Goal: Task Accomplishment & Management: Use online tool/utility

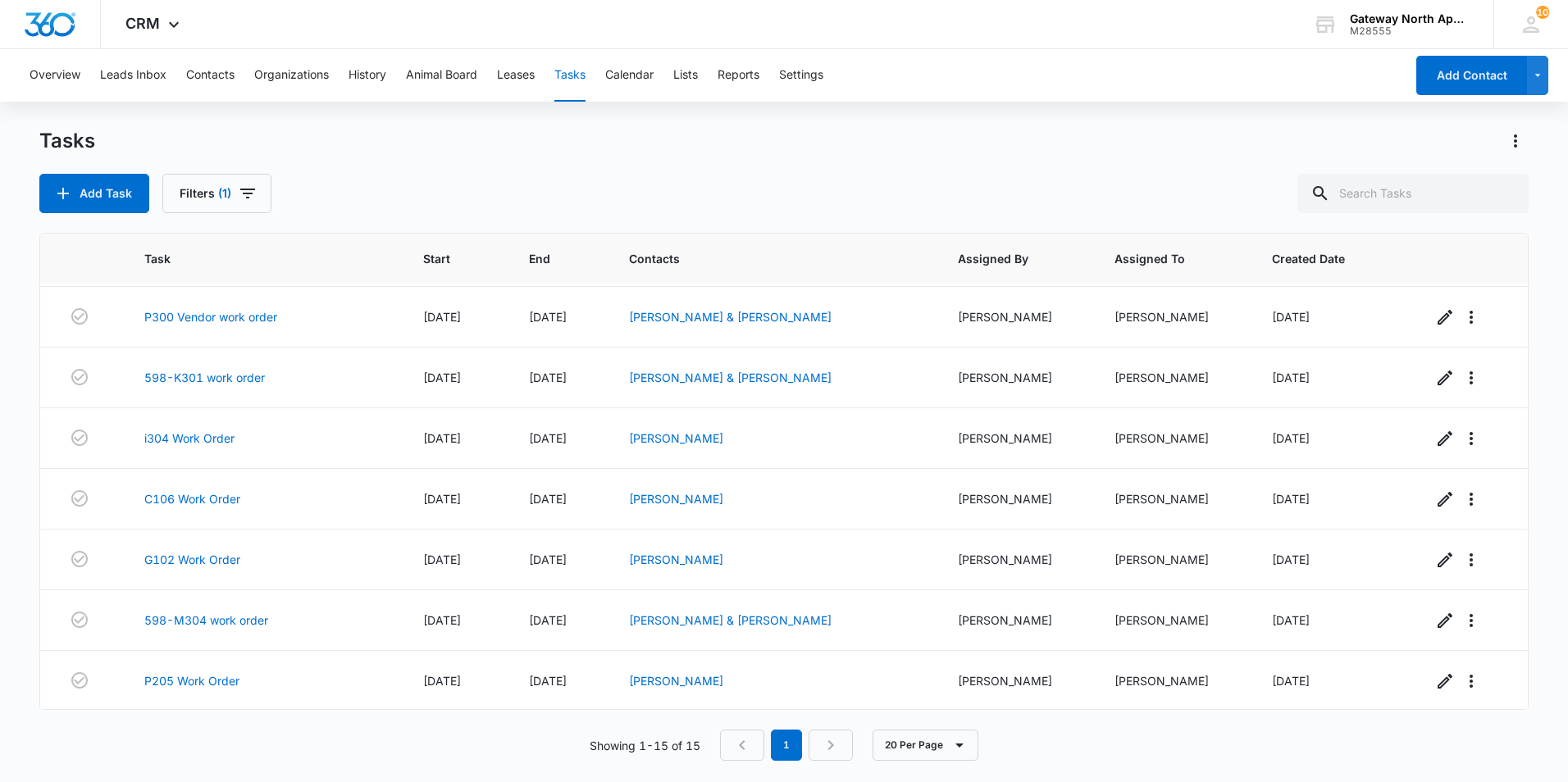
scroll to position [485, 0]
click at [256, 616] on link "598-M304 work order" at bounding box center [206, 618] width 124 height 17
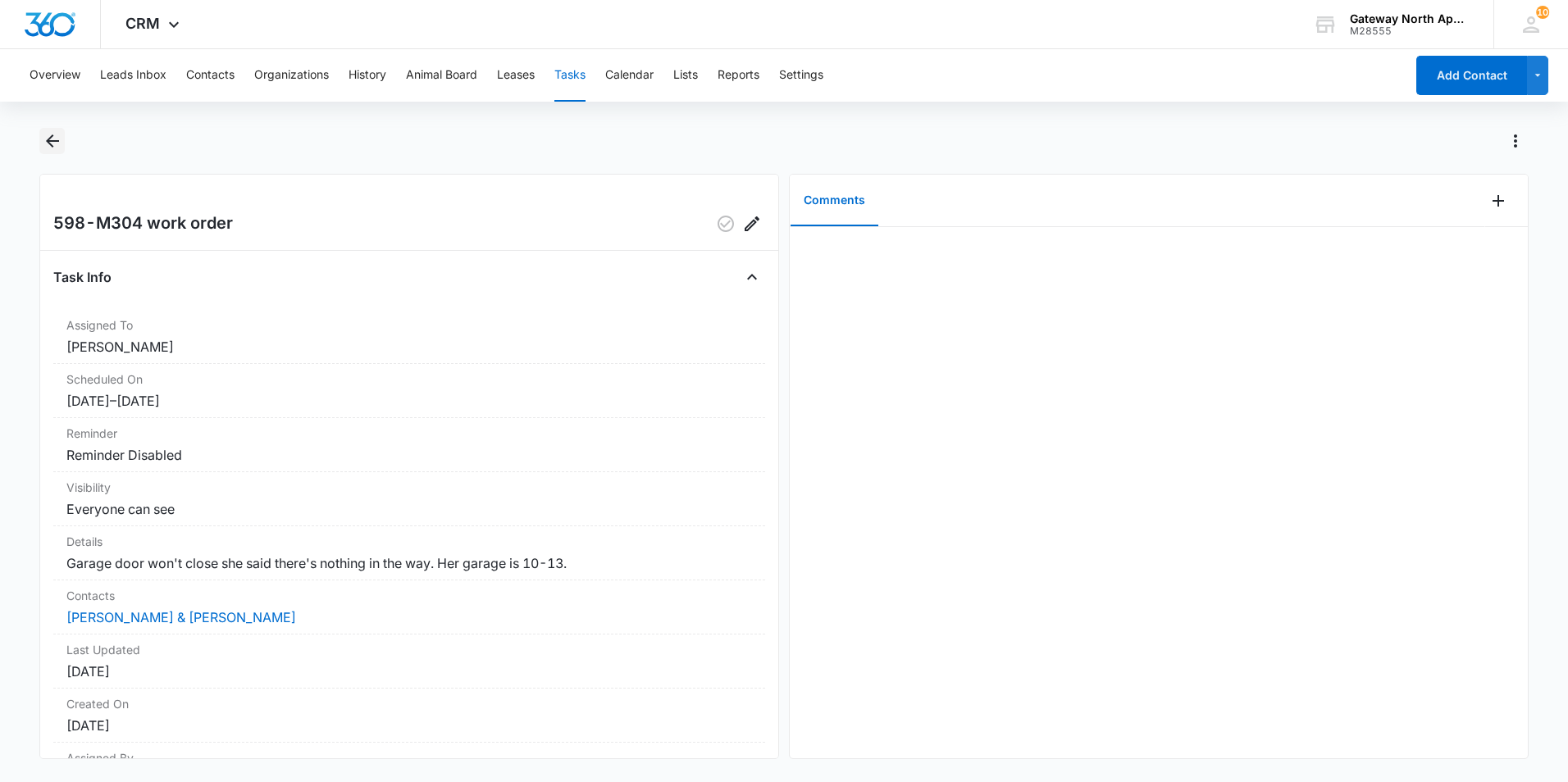
click at [60, 140] on icon "Back" at bounding box center [52, 141] width 20 height 20
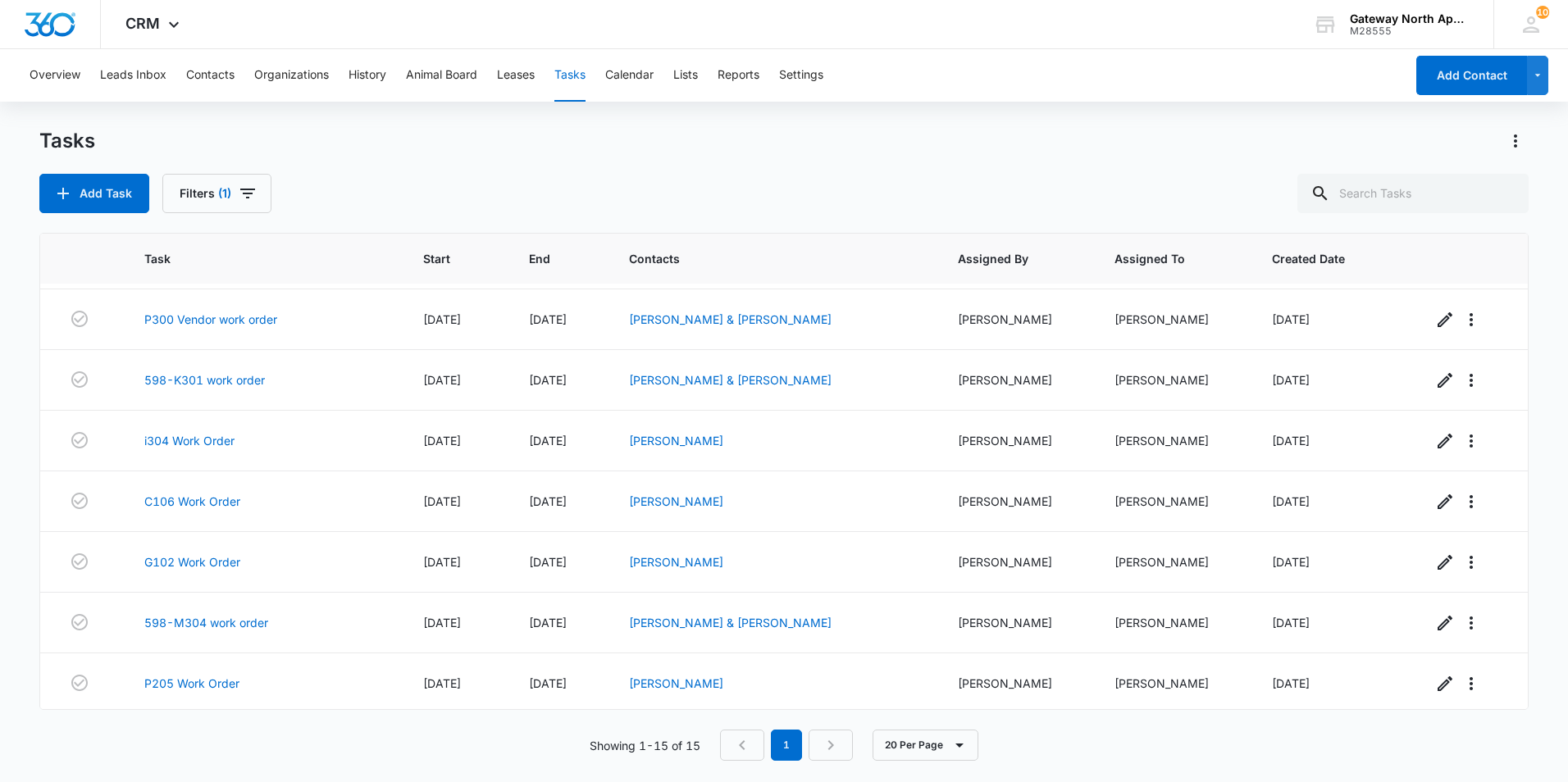
scroll to position [485, 0]
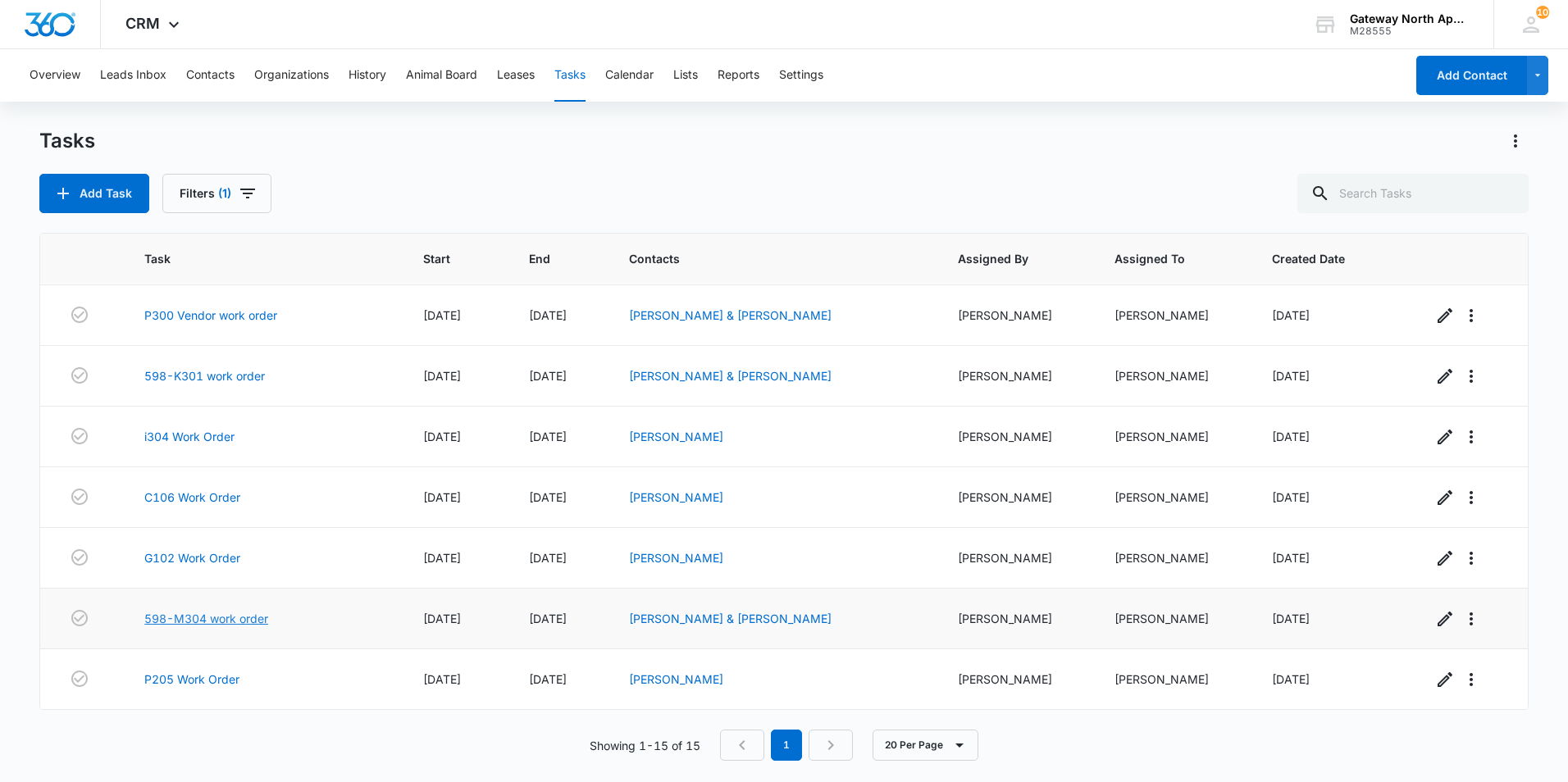
click at [261, 616] on link "598-M304 work order" at bounding box center [206, 618] width 124 height 17
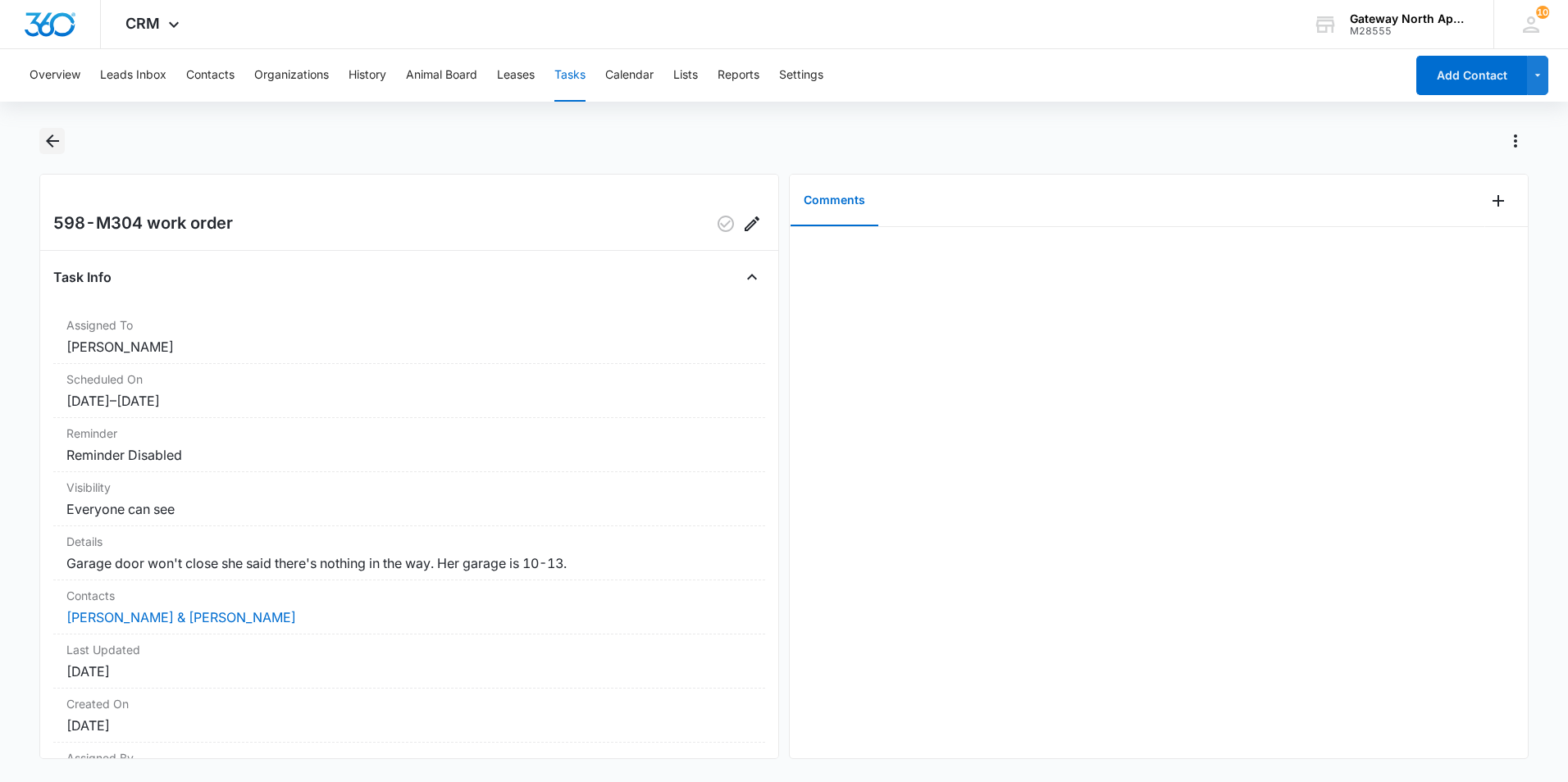
click at [58, 150] on icon "Back" at bounding box center [52, 141] width 20 height 20
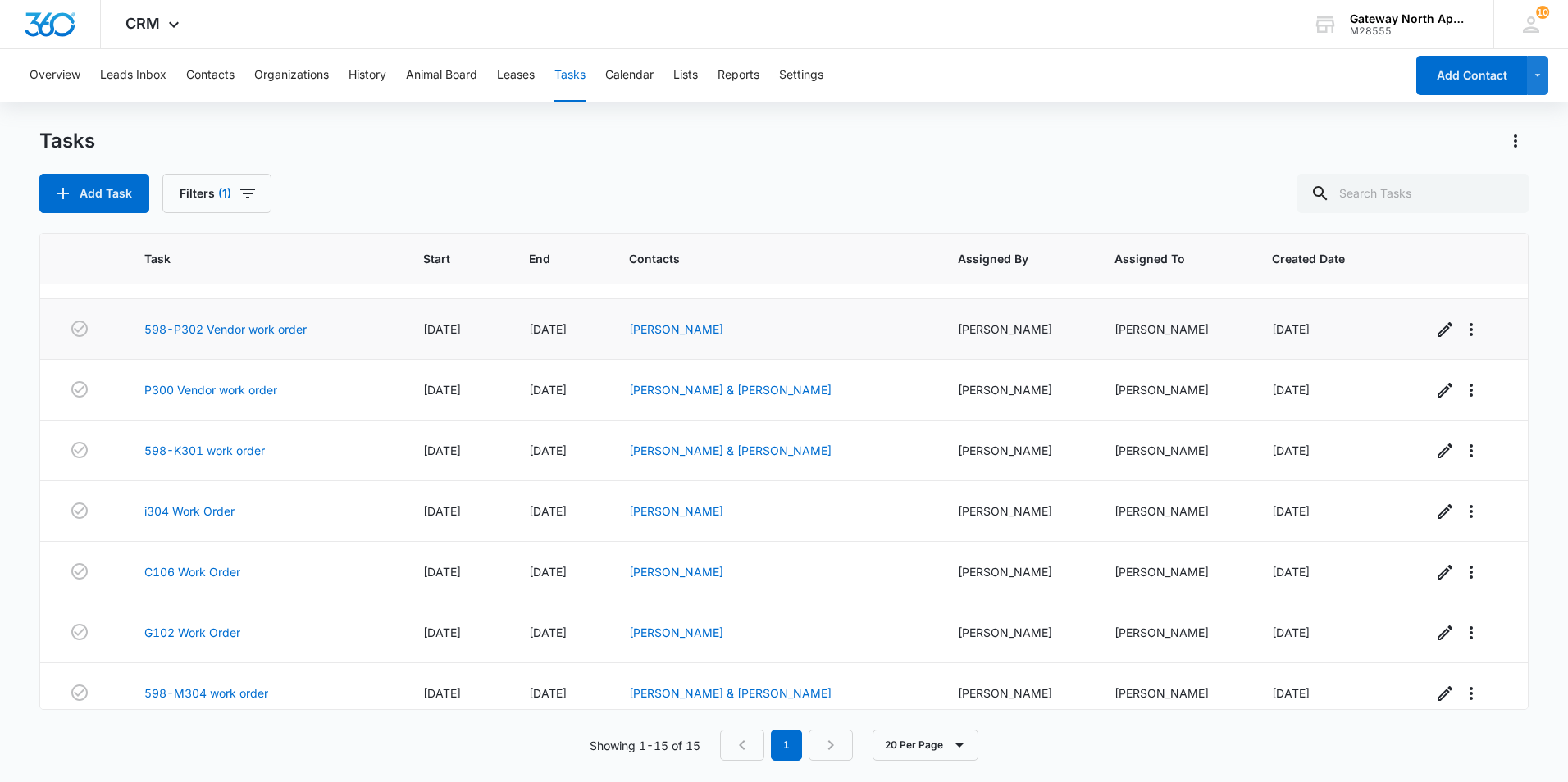
scroll to position [485, 0]
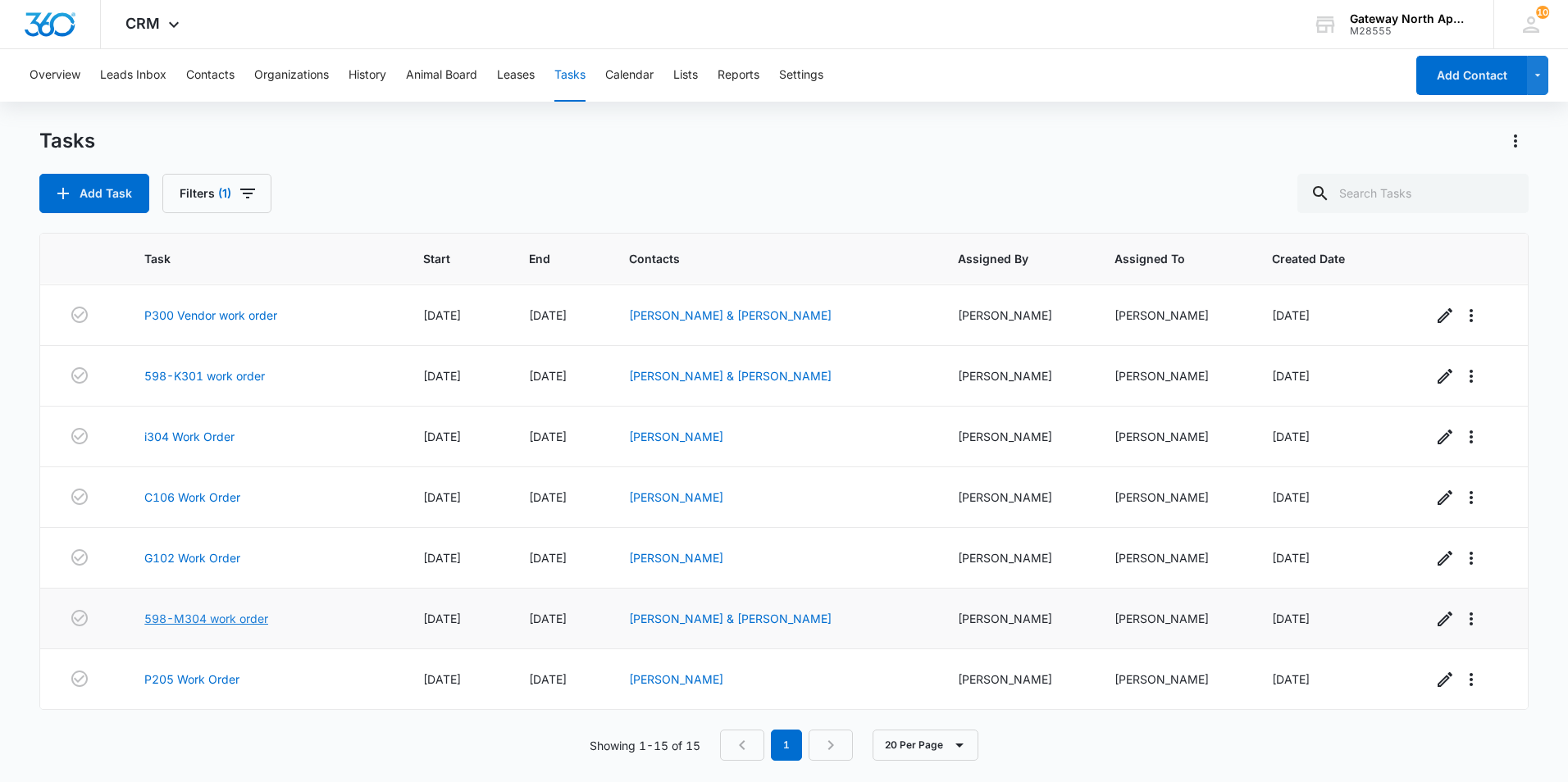
click at [232, 618] on link "598-M304 work order" at bounding box center [206, 618] width 124 height 17
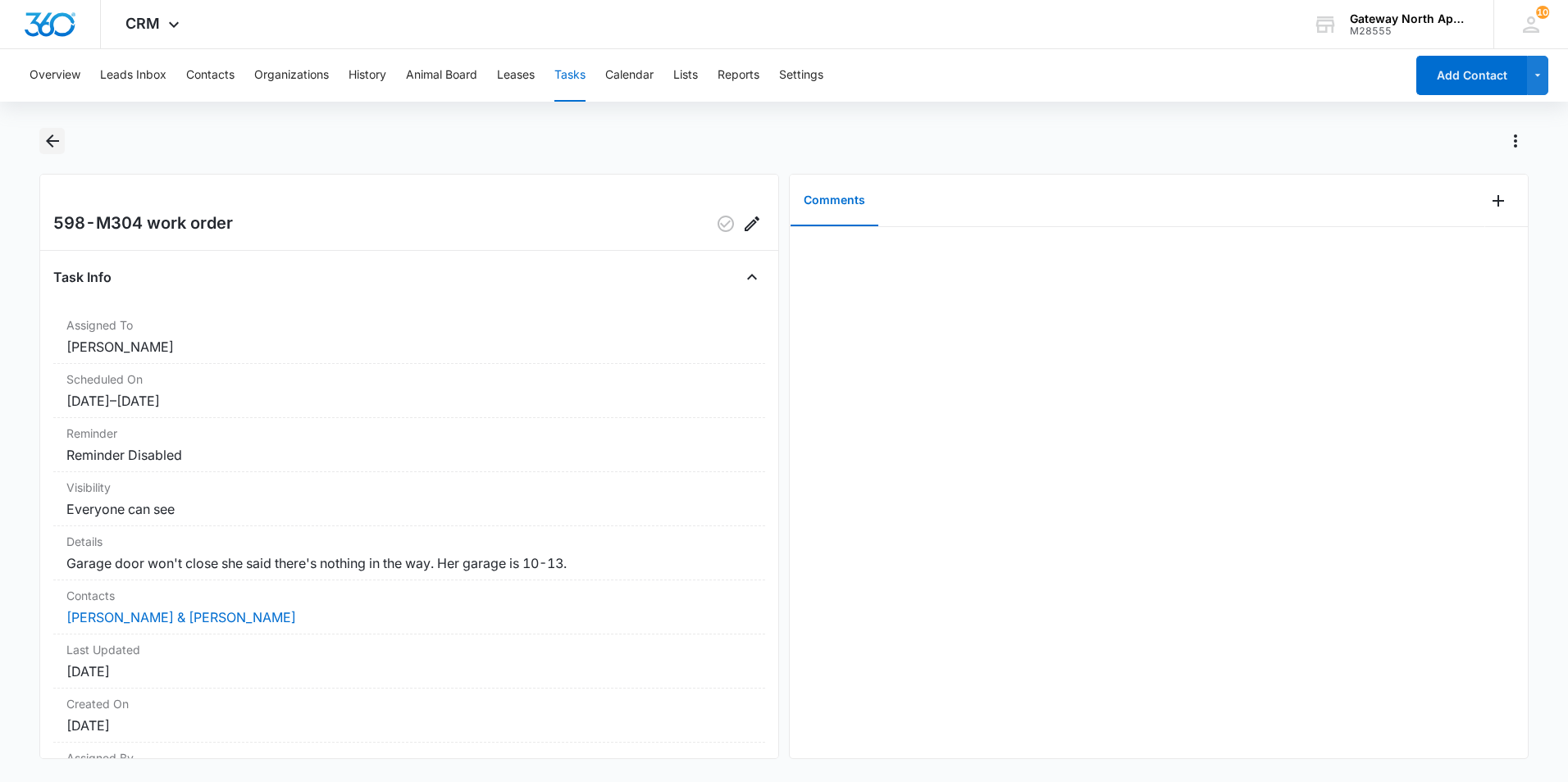
click at [45, 145] on icon "Back" at bounding box center [52, 141] width 20 height 20
